Goal: Task Accomplishment & Management: Use online tool/utility

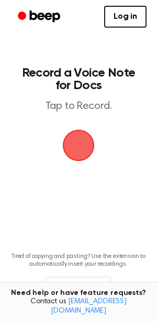
click at [81, 139] on span "button" at bounding box center [79, 146] width 34 height 34
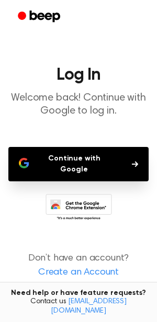
click at [119, 153] on button "Continue with Google" at bounding box center [78, 164] width 140 height 34
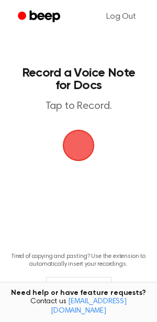
click at [70, 150] on span "button" at bounding box center [78, 145] width 29 height 29
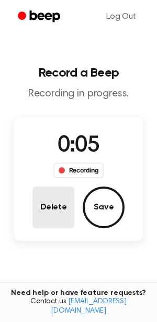
click at [45, 204] on button "Delete" at bounding box center [53, 208] width 42 height 42
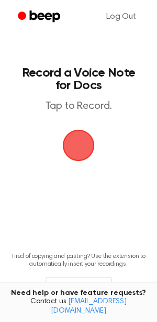
click at [73, 152] on span "button" at bounding box center [78, 145] width 29 height 29
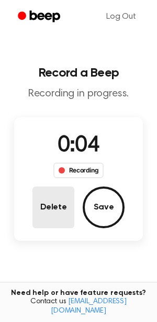
click at [49, 202] on button "Delete" at bounding box center [53, 208] width 42 height 42
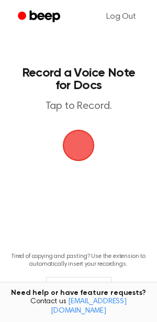
click at [76, 149] on span "button" at bounding box center [79, 146] width 32 height 32
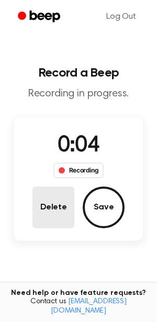
click at [58, 208] on button "Delete" at bounding box center [53, 208] width 42 height 42
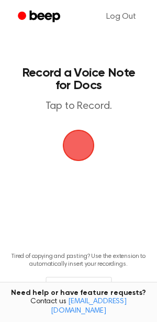
click at [68, 135] on span "button" at bounding box center [78, 145] width 29 height 29
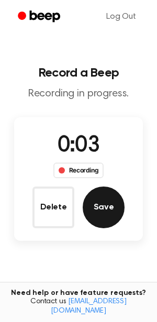
click at [93, 203] on button "Save" at bounding box center [103, 208] width 42 height 42
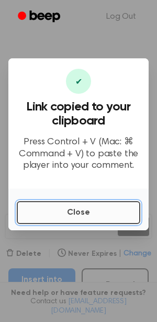
click at [77, 211] on button "Close" at bounding box center [78, 212] width 123 height 23
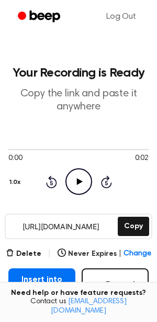
click at [71, 177] on icon "Play Audio" at bounding box center [78, 182] width 27 height 27
click at [28, 253] on button "Delete" at bounding box center [23, 254] width 35 height 11
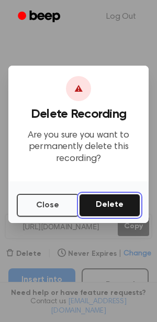
click at [107, 198] on button "Delete" at bounding box center [109, 205] width 61 height 23
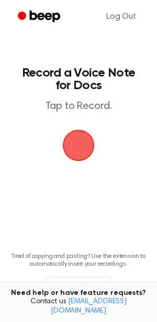
click at [83, 151] on span "button" at bounding box center [78, 146] width 38 height 38
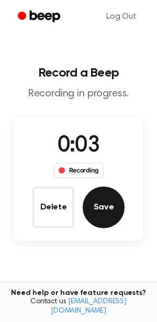
click at [85, 198] on button "Save" at bounding box center [103, 208] width 42 height 42
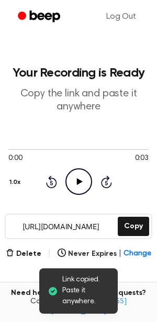
click at [72, 184] on icon "Play Audio" at bounding box center [78, 182] width 27 height 27
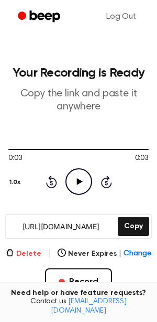
click at [38, 257] on button "Delete" at bounding box center [23, 254] width 35 height 11
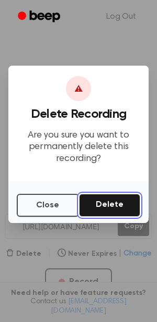
click at [107, 202] on button "Delete" at bounding box center [109, 205] width 61 height 23
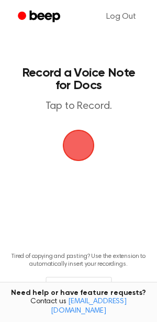
click at [88, 163] on span "button" at bounding box center [79, 146] width 34 height 34
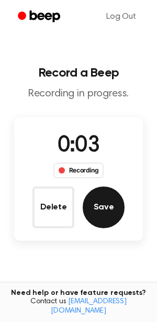
click at [90, 205] on button "Save" at bounding box center [103, 208] width 42 height 42
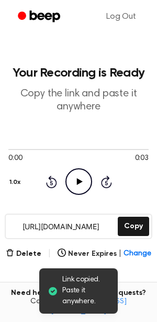
click at [87, 182] on icon "Play Audio" at bounding box center [78, 182] width 27 height 27
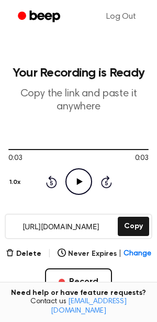
click at [87, 182] on icon "Play Audio" at bounding box center [78, 182] width 27 height 27
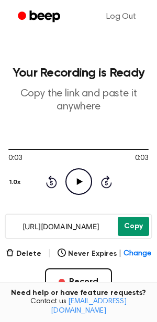
click at [128, 218] on button "Copy" at bounding box center [132, 226] width 31 height 19
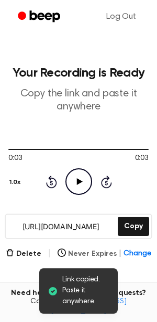
click at [95, 252] on button "Never Expires | Change" at bounding box center [103, 254] width 93 height 11
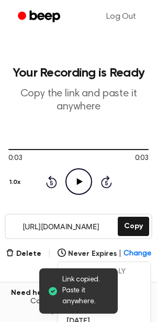
click at [110, 242] on main "Link copied. Paste it anywhere. Your Recording is Ready Copy the link and paste…" at bounding box center [78, 218] width 157 height 436
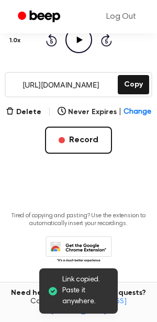
scroll to position [146, 0]
